Goal: Transaction & Acquisition: Purchase product/service

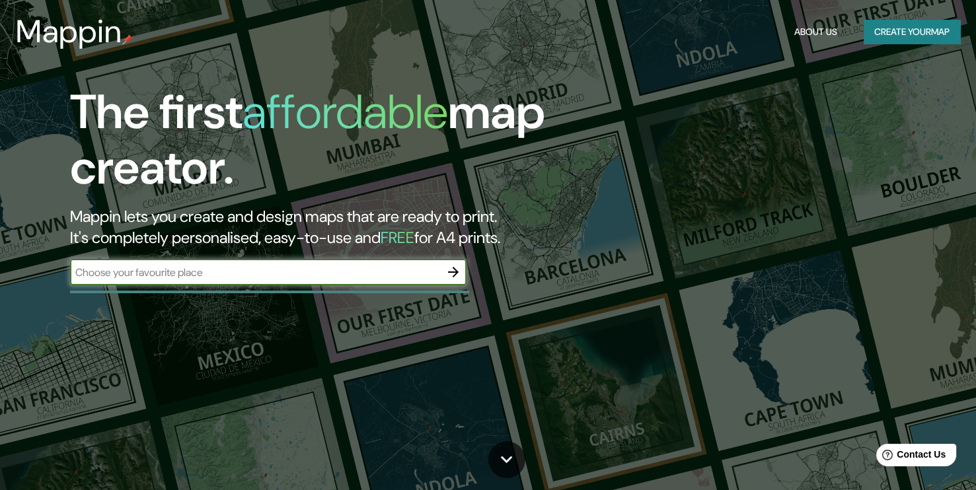
click at [307, 267] on input "text" at bounding box center [255, 272] width 370 height 15
type input "Puerto montt"
click at [460, 279] on icon "button" at bounding box center [453, 272] width 16 height 16
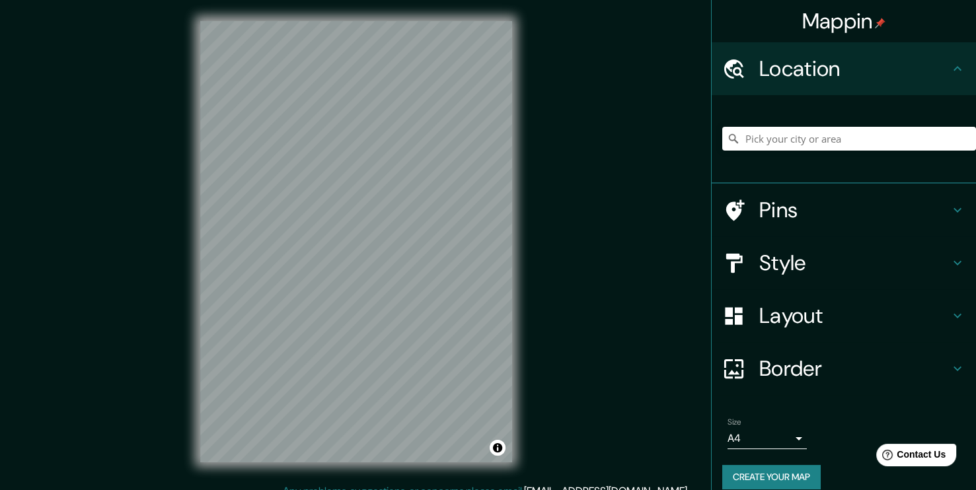
click at [834, 279] on div "Style" at bounding box center [843, 262] width 264 height 53
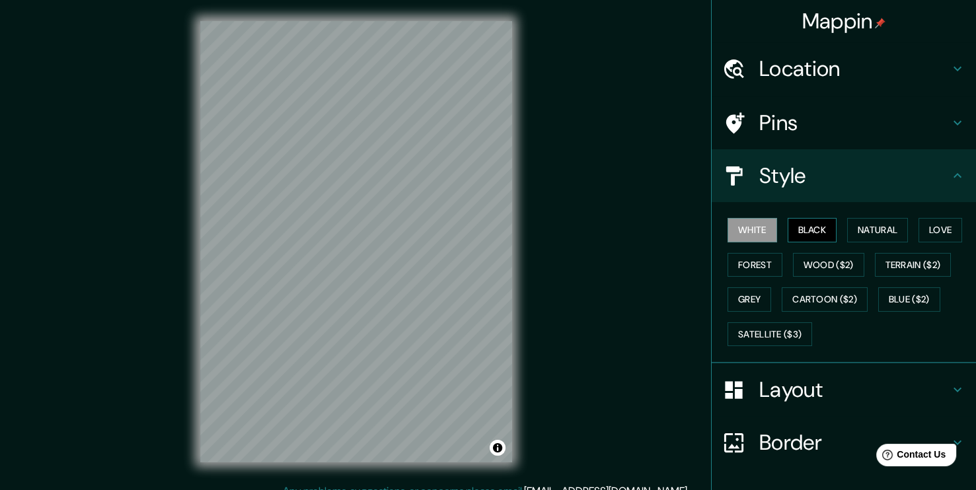
click at [810, 227] on button "Black" at bounding box center [812, 230] width 50 height 24
click at [865, 226] on button "Natural" at bounding box center [877, 230] width 61 height 24
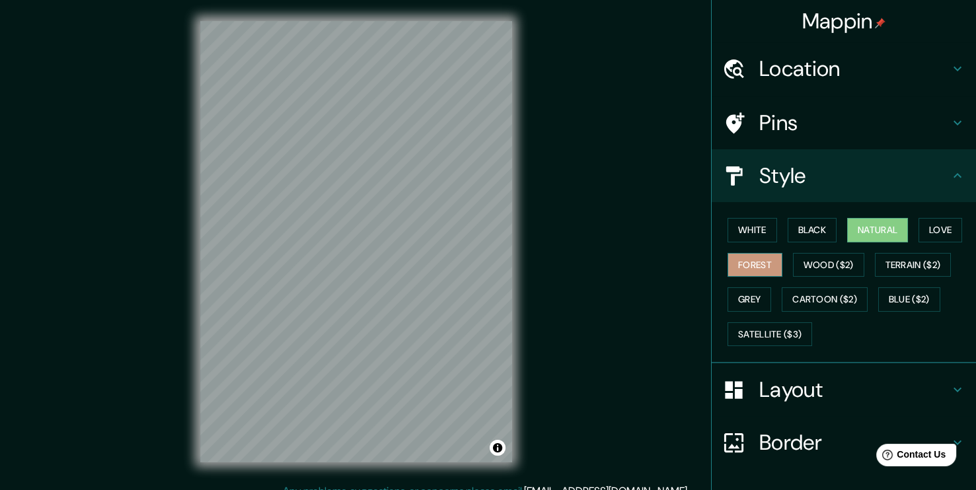
click at [752, 254] on button "Forest" at bounding box center [754, 265] width 55 height 24
click at [752, 229] on button "White" at bounding box center [752, 230] width 50 height 24
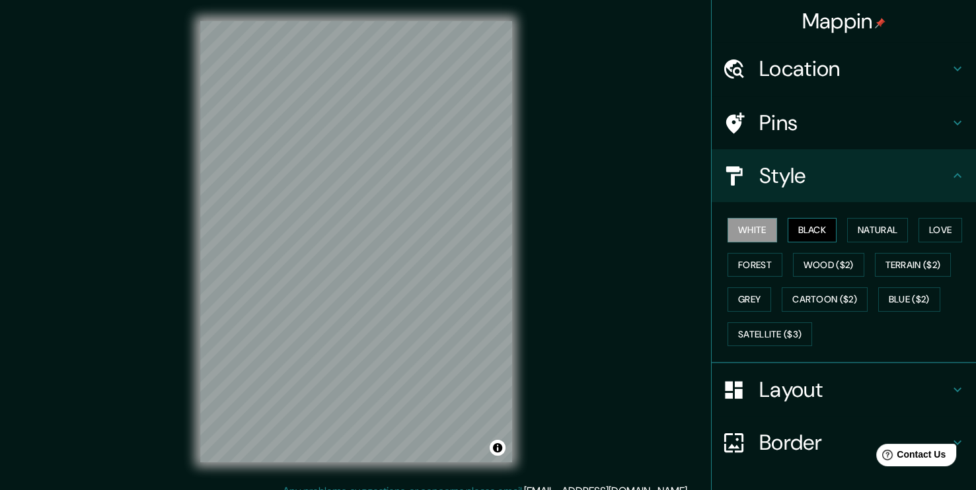
click at [817, 227] on button "Black" at bounding box center [812, 230] width 50 height 24
click at [934, 227] on button "Love" at bounding box center [940, 230] width 44 height 24
click at [898, 229] on div "White Black Natural Love Forest Wood ($2) Terrain ($2) Grey Cartoon ($2) Blue (…" at bounding box center [849, 282] width 254 height 139
click at [896, 229] on button "Natural" at bounding box center [877, 230] width 61 height 24
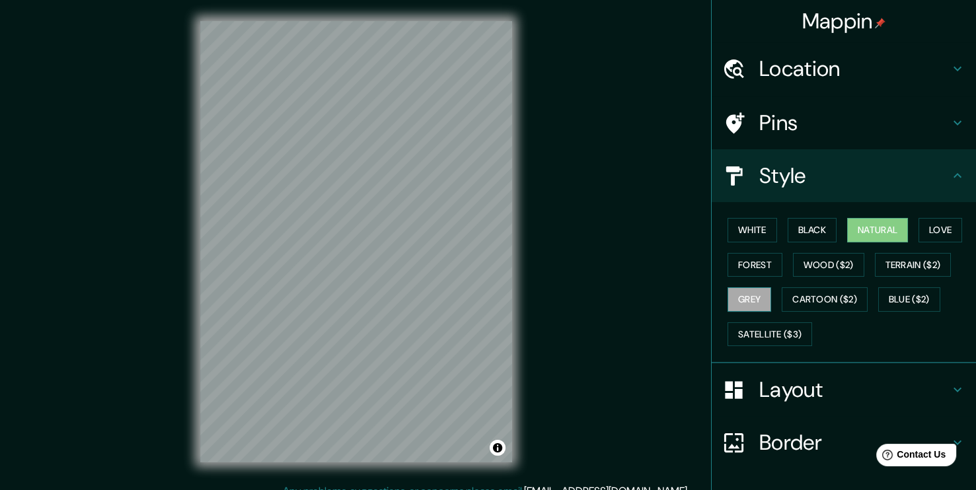
click at [748, 297] on button "Grey" at bounding box center [749, 299] width 44 height 24
click at [744, 230] on button "White" at bounding box center [752, 230] width 50 height 24
click at [770, 394] on h4 "Layout" at bounding box center [854, 390] width 190 height 26
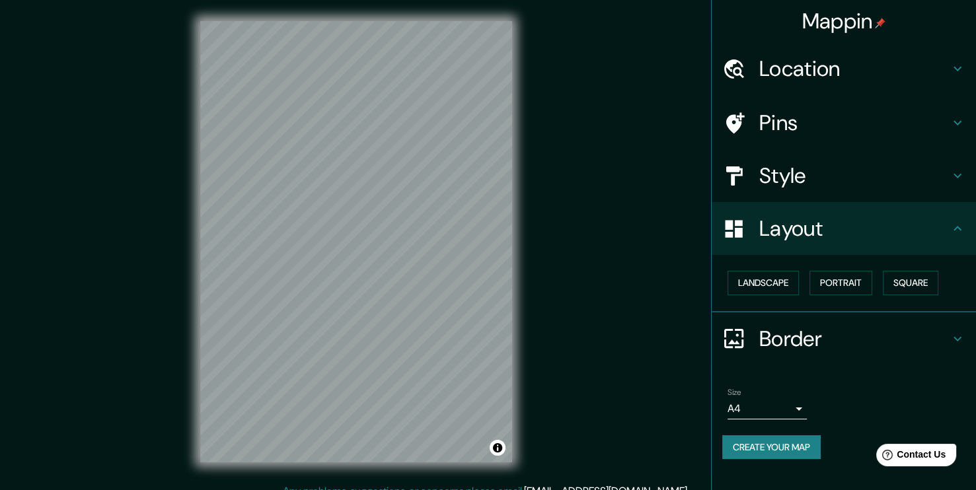
click at [784, 295] on div "Landscape [GEOGRAPHIC_DATA]" at bounding box center [849, 283] width 254 height 35
click at [786, 289] on button "Landscape" at bounding box center [762, 283] width 71 height 24
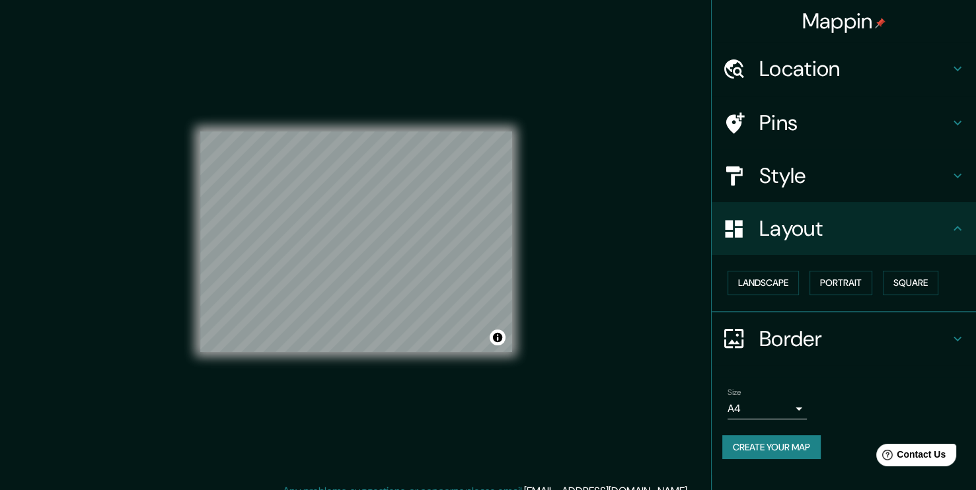
click at [884, 108] on div "Pins" at bounding box center [843, 122] width 264 height 53
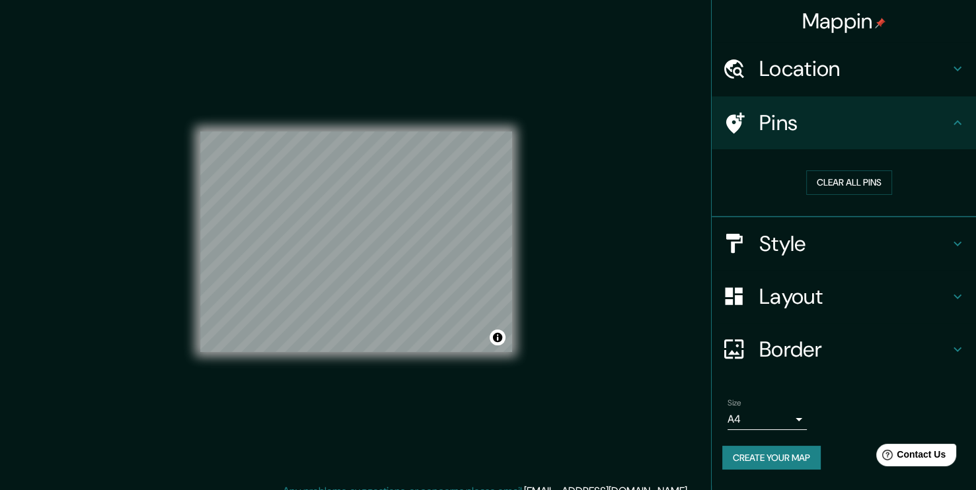
click at [888, 119] on h4 "Pins" at bounding box center [854, 123] width 190 height 26
click at [859, 242] on h4 "Style" at bounding box center [854, 244] width 190 height 26
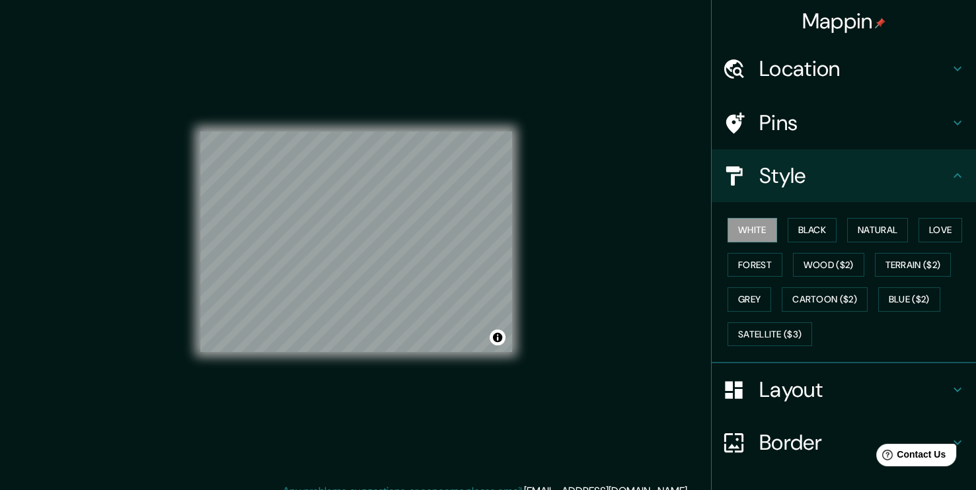
click at [846, 179] on h4 "Style" at bounding box center [854, 175] width 190 height 26
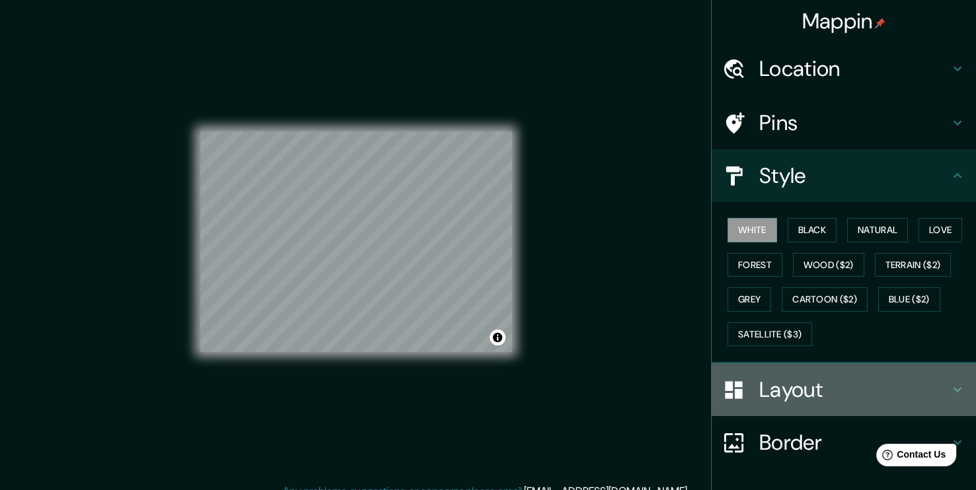
click at [819, 393] on h4 "Layout" at bounding box center [854, 390] width 190 height 26
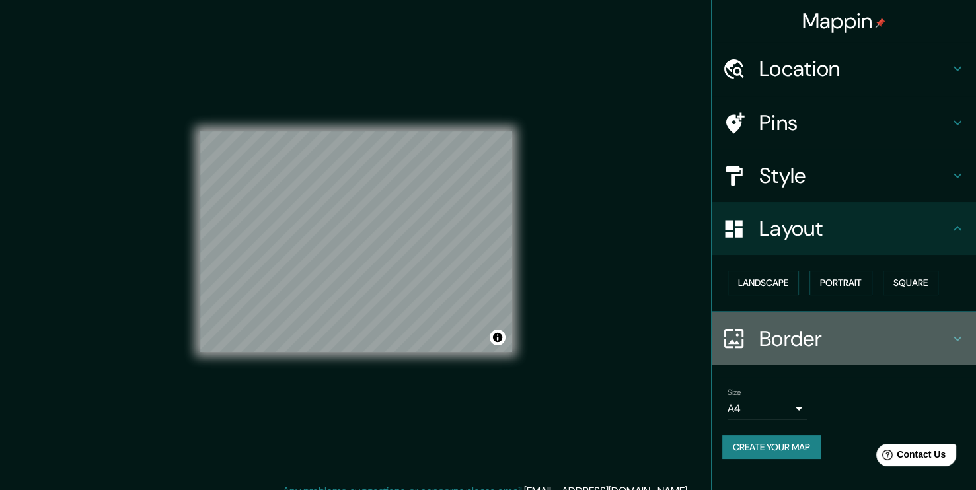
click at [832, 337] on h4 "Border" at bounding box center [854, 339] width 190 height 26
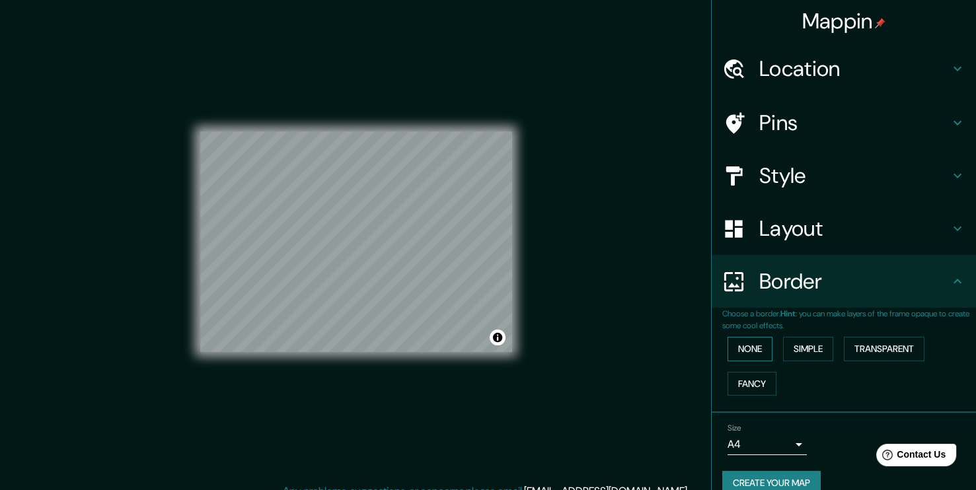
click at [750, 353] on button "None" at bounding box center [749, 349] width 45 height 24
click at [798, 350] on button "Simple" at bounding box center [808, 349] width 50 height 24
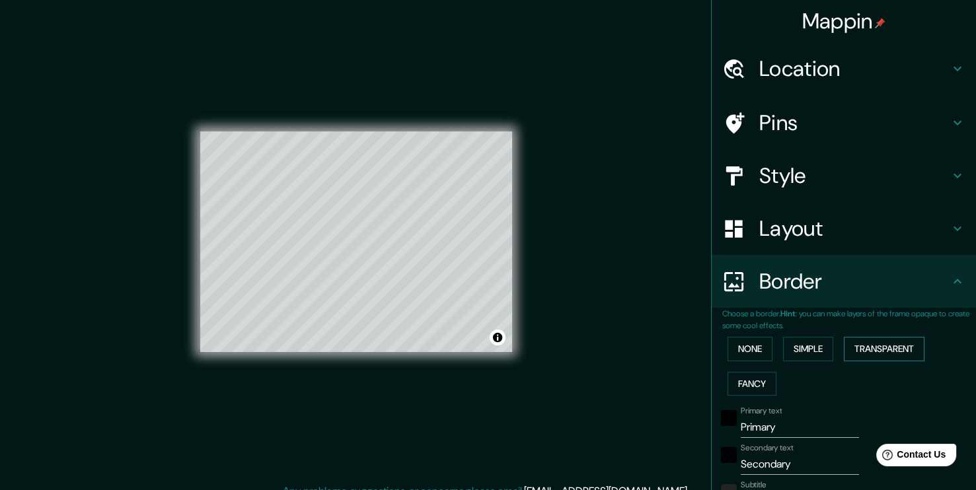
click at [883, 351] on button "Transparent" at bounding box center [884, 349] width 81 height 24
click at [744, 350] on button "None" at bounding box center [749, 349] width 45 height 24
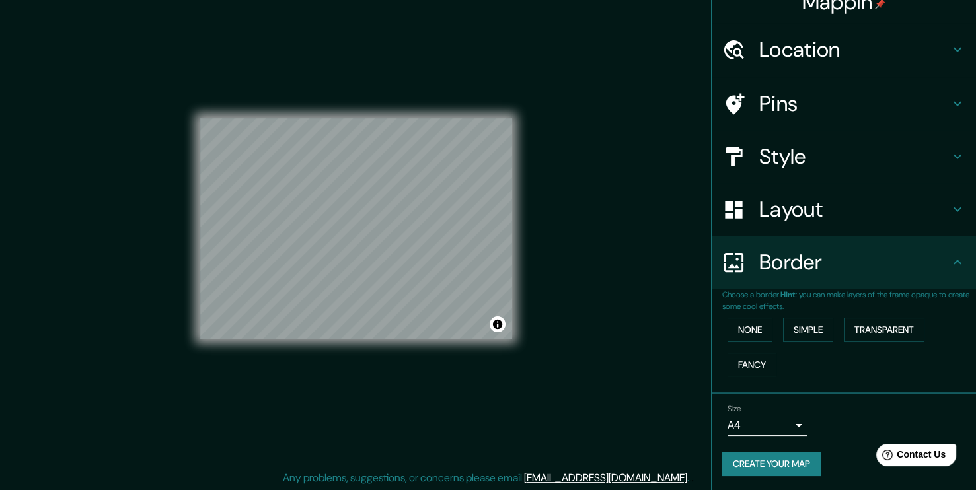
scroll to position [14, 0]
click at [794, 462] on button "Create your map" at bounding box center [771, 464] width 98 height 24
